Goal: Find specific page/section: Find specific page/section

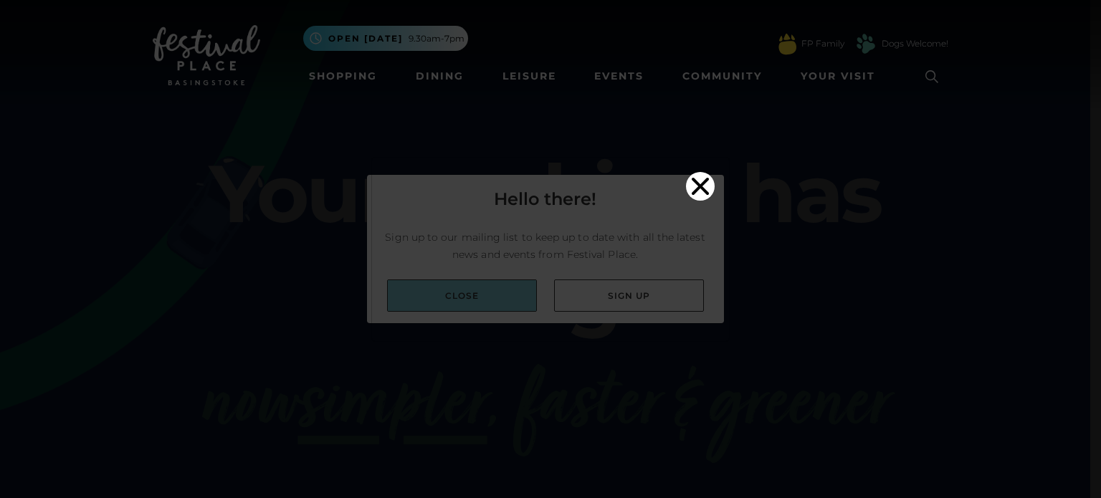
click at [440, 280] on video "Your browser does not support the video tag." at bounding box center [550, 247] width 357 height 179
click at [695, 172] on icon "Close" at bounding box center [700, 186] width 29 height 29
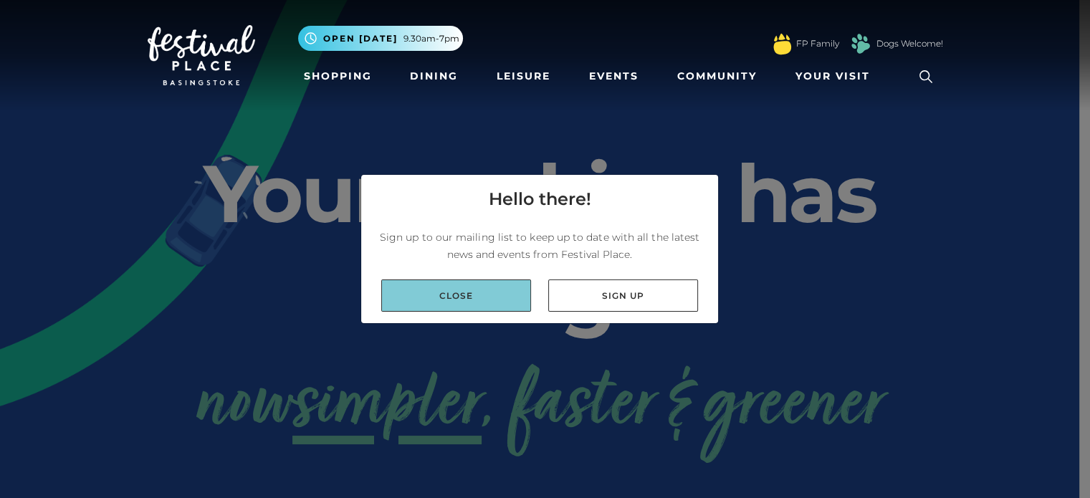
click at [490, 285] on link "Close" at bounding box center [456, 296] width 150 height 32
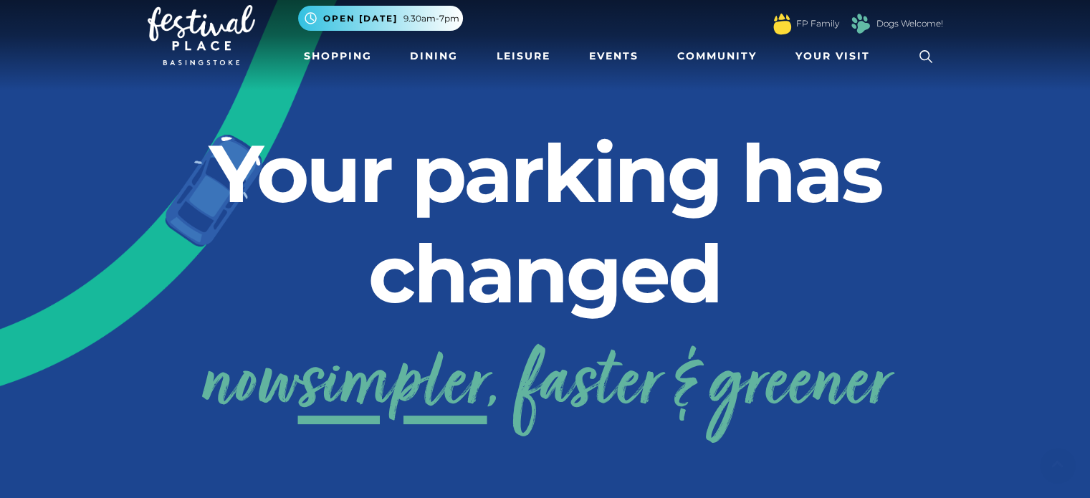
scroll to position [5, 0]
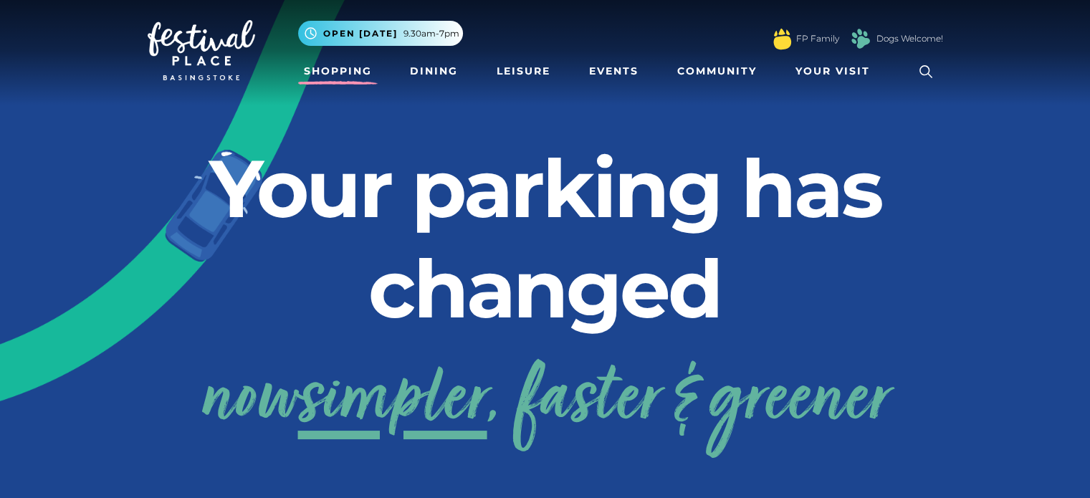
click at [325, 72] on link "Shopping" at bounding box center [338, 71] width 80 height 27
